Goal: Find contact information: Find contact information

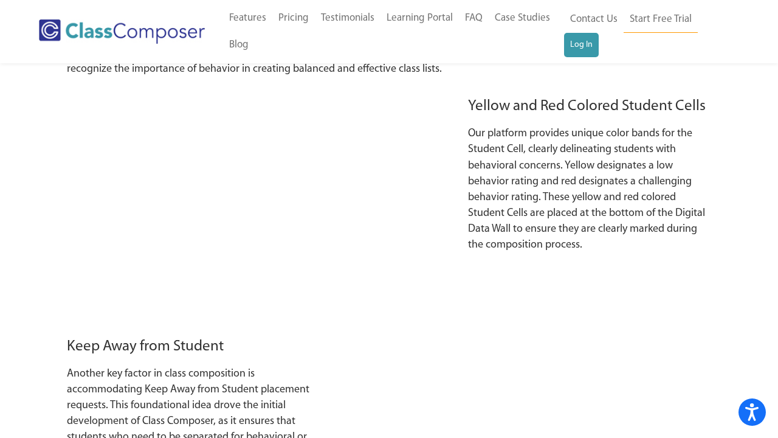
scroll to position [6566, 0]
